Goal: Use online tool/utility: Utilize a website feature to perform a specific function

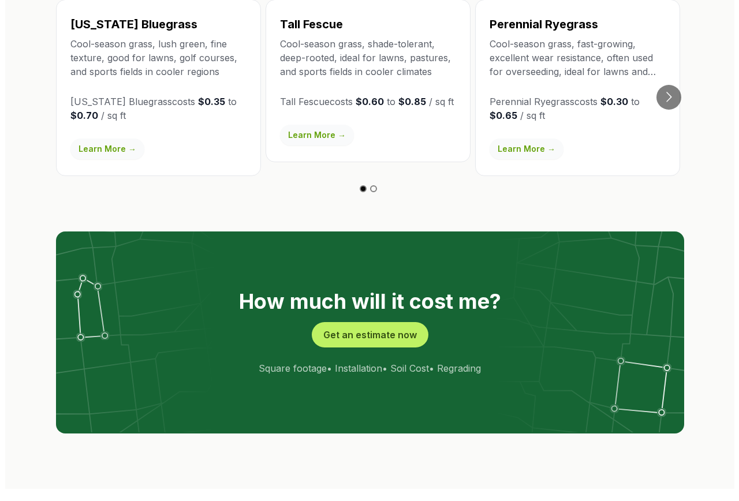
scroll to position [2078, 0]
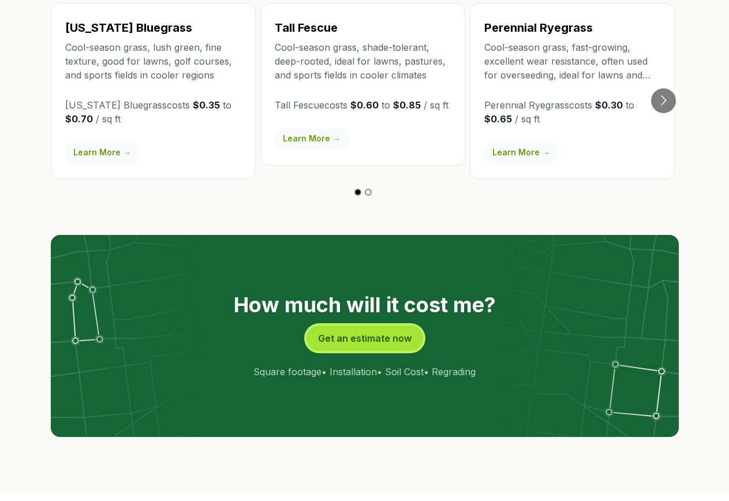
click at [380, 325] on button "Get an estimate now" at bounding box center [364, 337] width 117 height 25
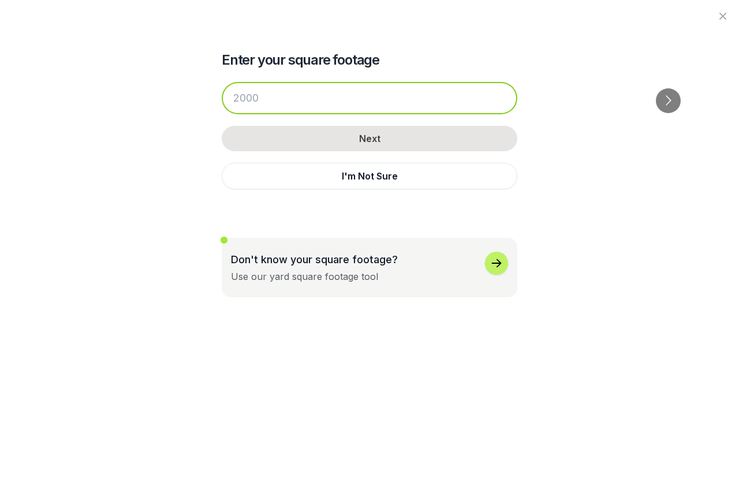
click at [287, 104] on input "number" at bounding box center [369, 98] width 295 height 32
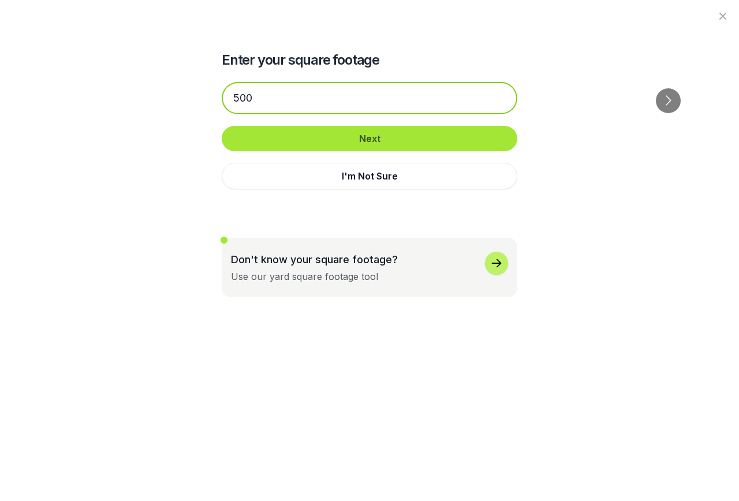
type input "500"
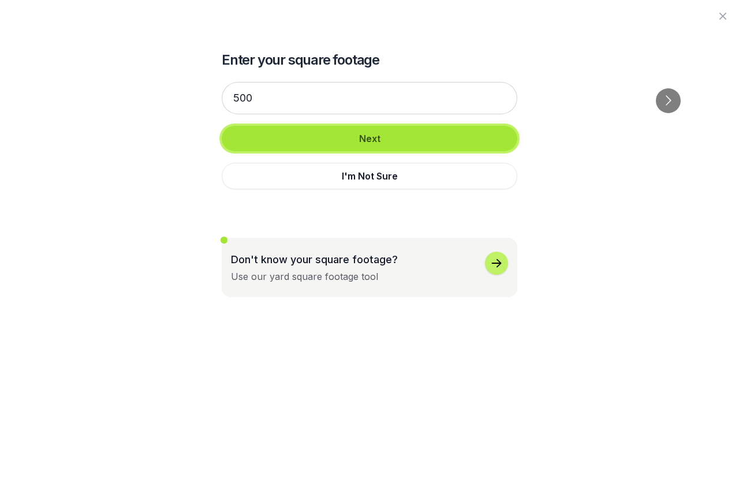
click at [345, 139] on button "Next" at bounding box center [369, 138] width 295 height 25
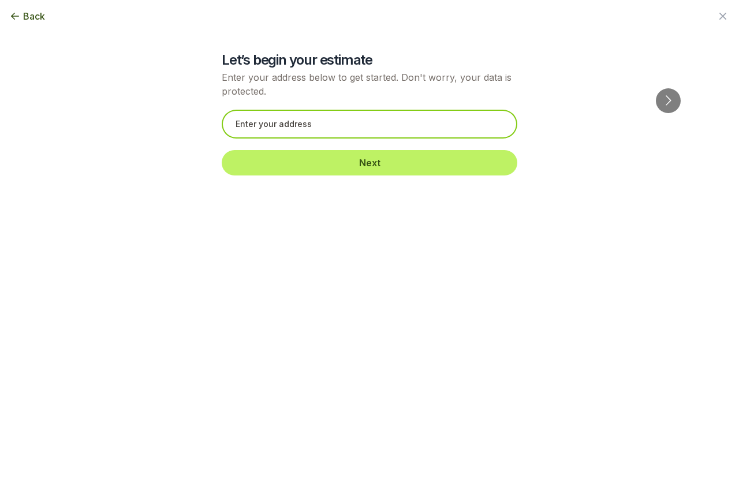
click at [339, 127] on input "text" at bounding box center [369, 124] width 295 height 29
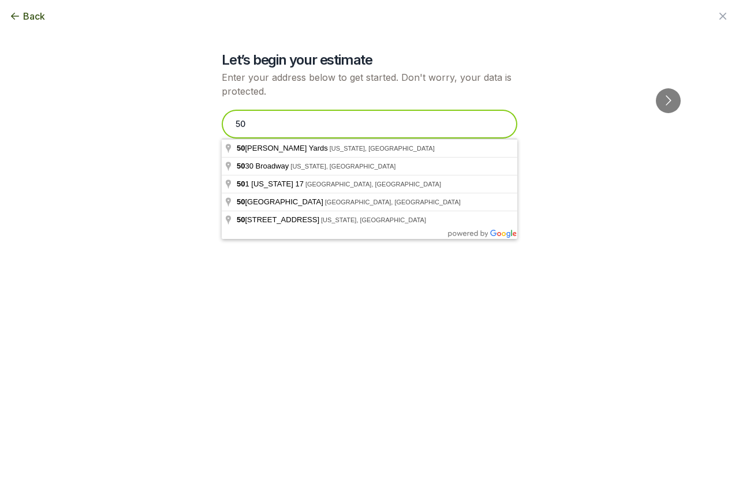
type input "5"
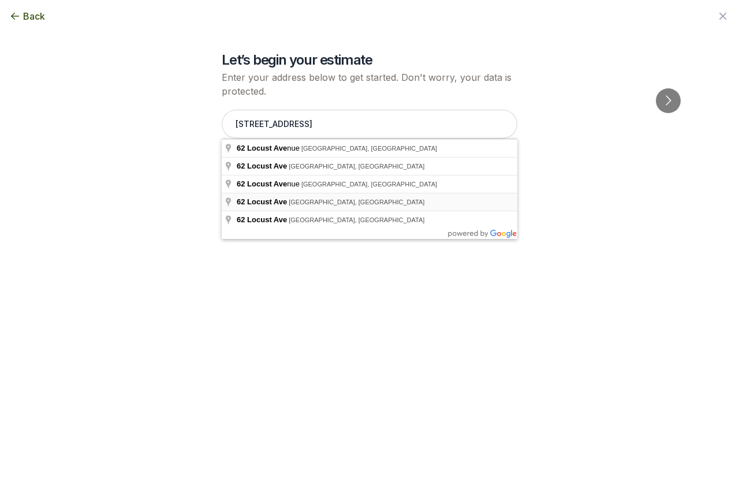
type input "[STREET_ADDRESS]"
click at [315, 200] on div "Back Enter your square footage 500 Next I'm Not Sure Let’s begin your estimate …" at bounding box center [369, 250] width 665 height 501
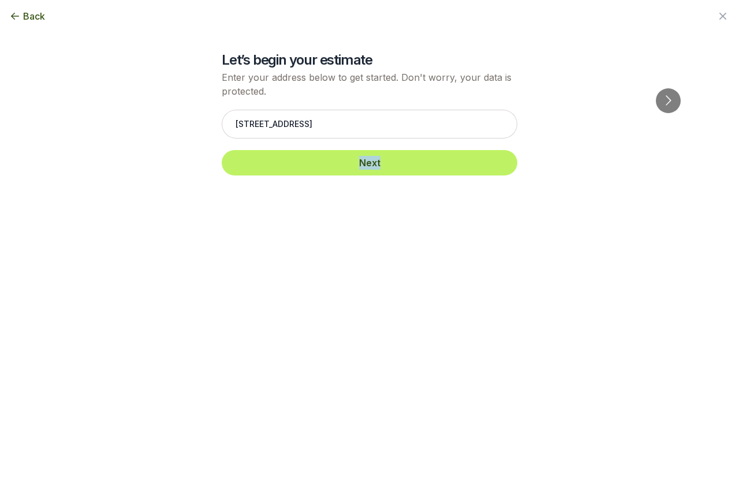
click at [410, 236] on div "Back Enter your square footage 500 Next I'm Not Sure Let’s begin your estimate …" at bounding box center [369, 250] width 665 height 501
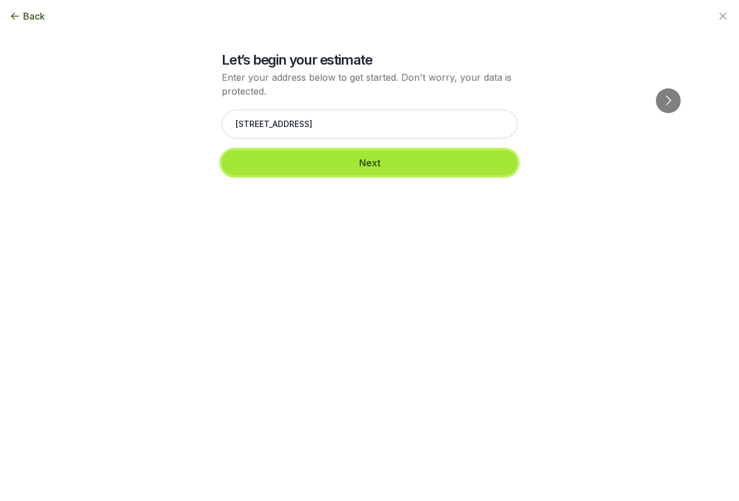
click at [367, 162] on button "Next" at bounding box center [369, 162] width 295 height 25
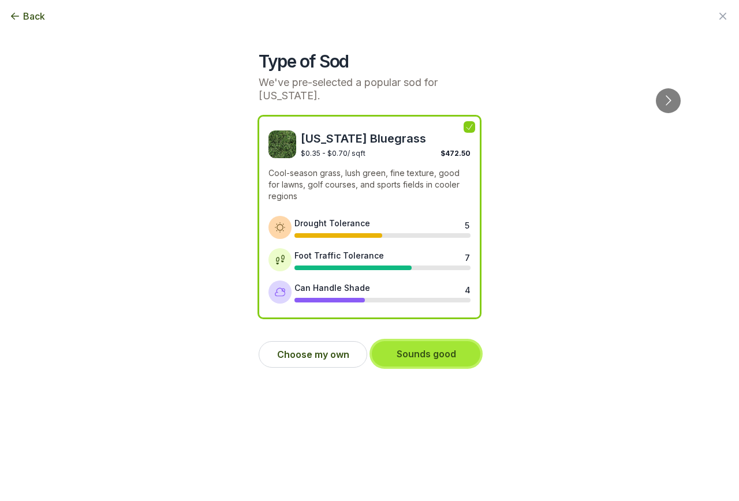
click at [411, 354] on button "Sounds good" at bounding box center [426, 353] width 108 height 25
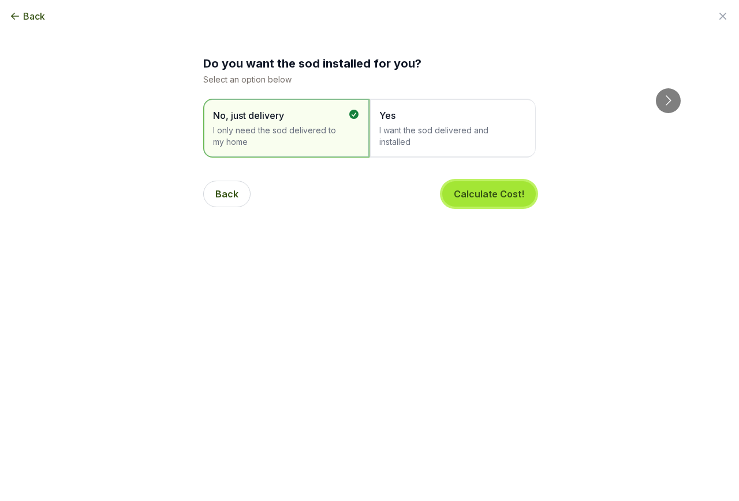
click at [482, 197] on button "Calculate Cost!" at bounding box center [488, 193] width 93 height 25
